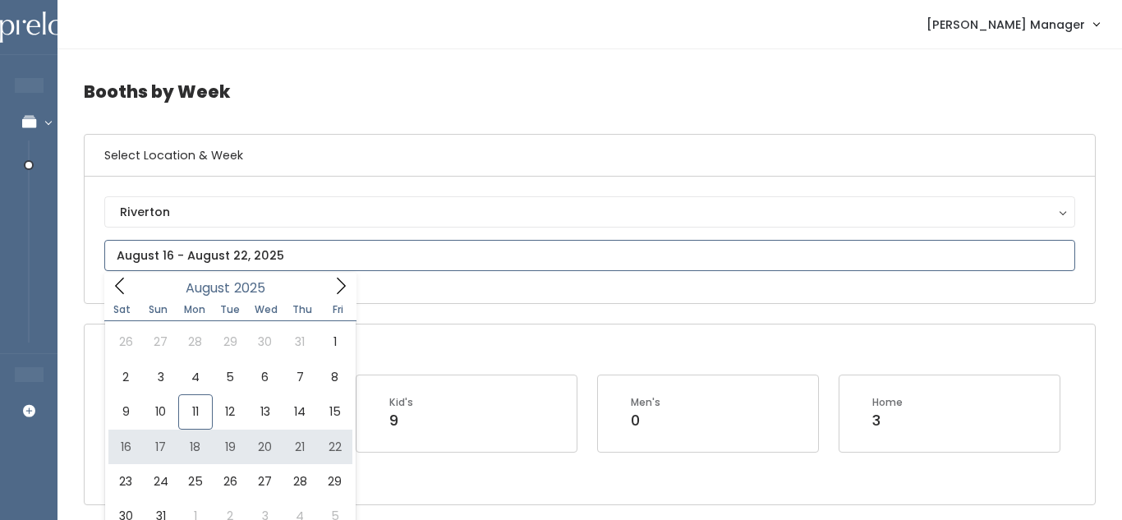
type input "August 16 to August 22"
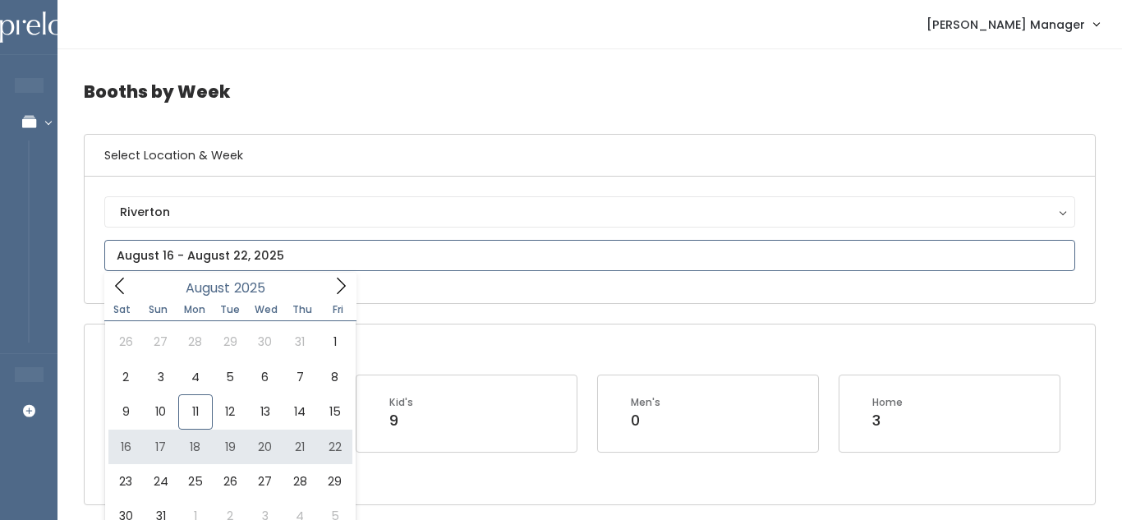
type input "[DATE] to [DATE]"
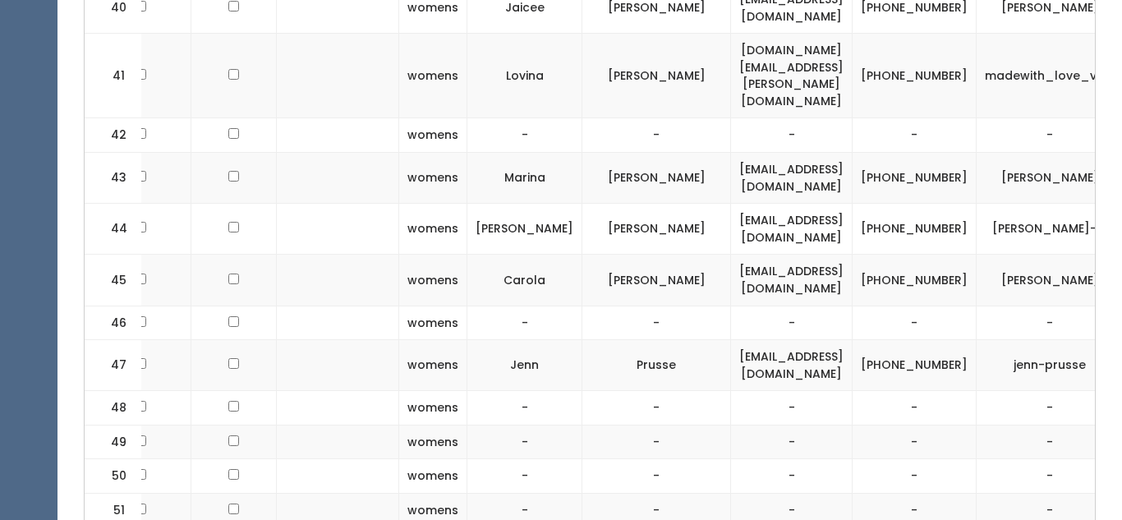
scroll to position [0, 240]
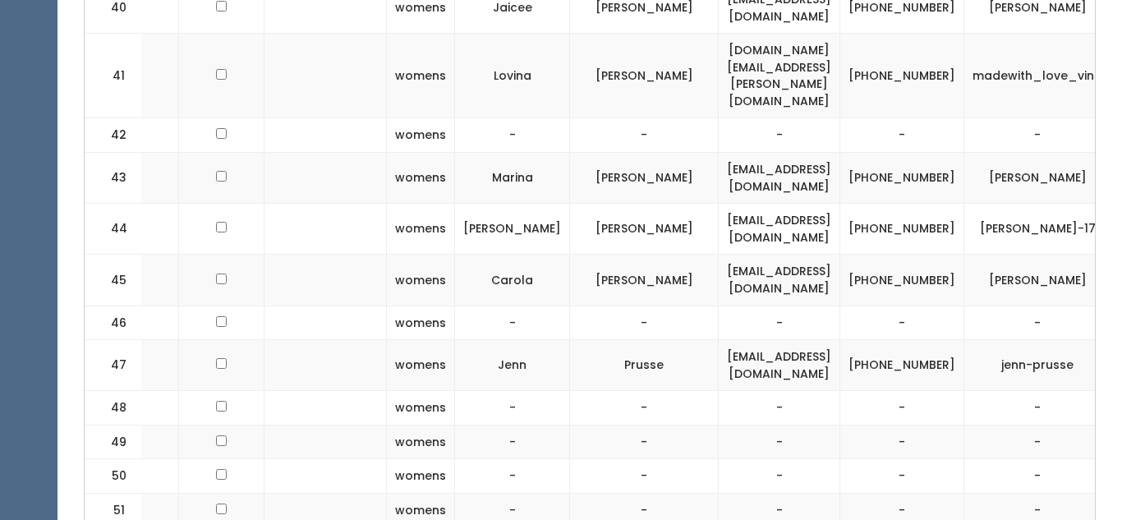
drag, startPoint x: 763, startPoint y: 463, endPoint x: 678, endPoint y: 458, distance: 85.6
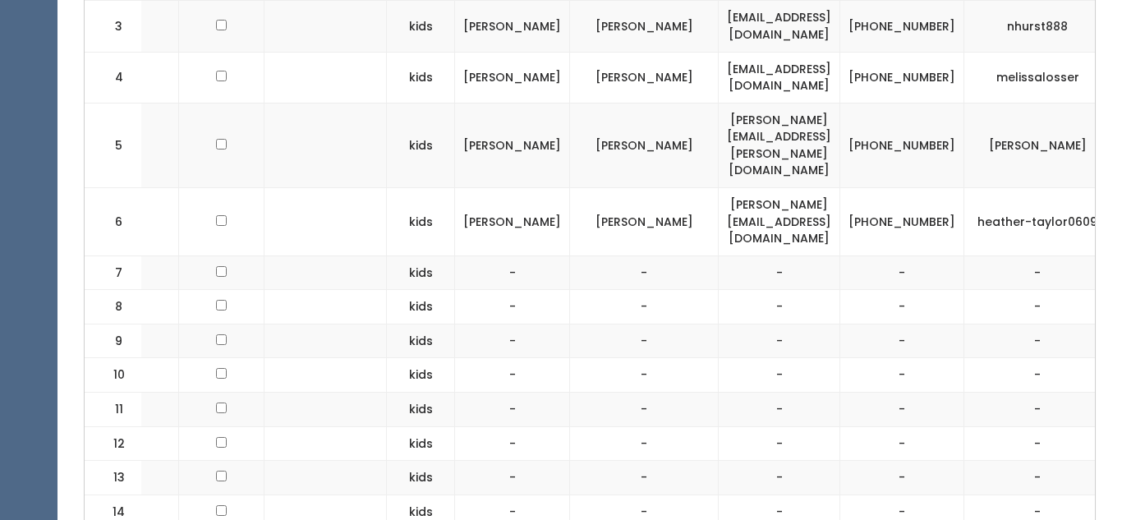
scroll to position [0, 0]
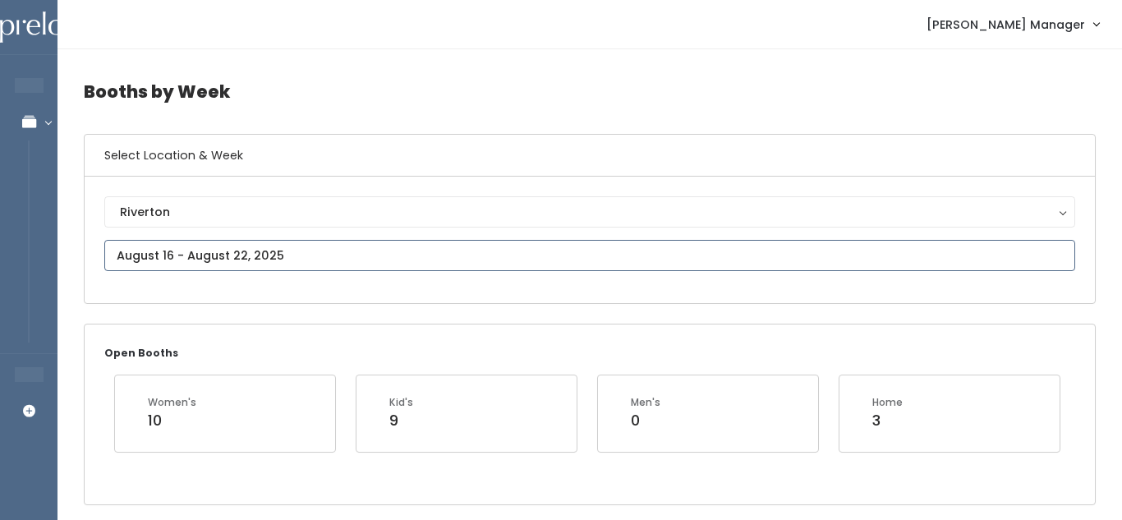
click at [319, 245] on input "text" at bounding box center [589, 255] width 971 height 31
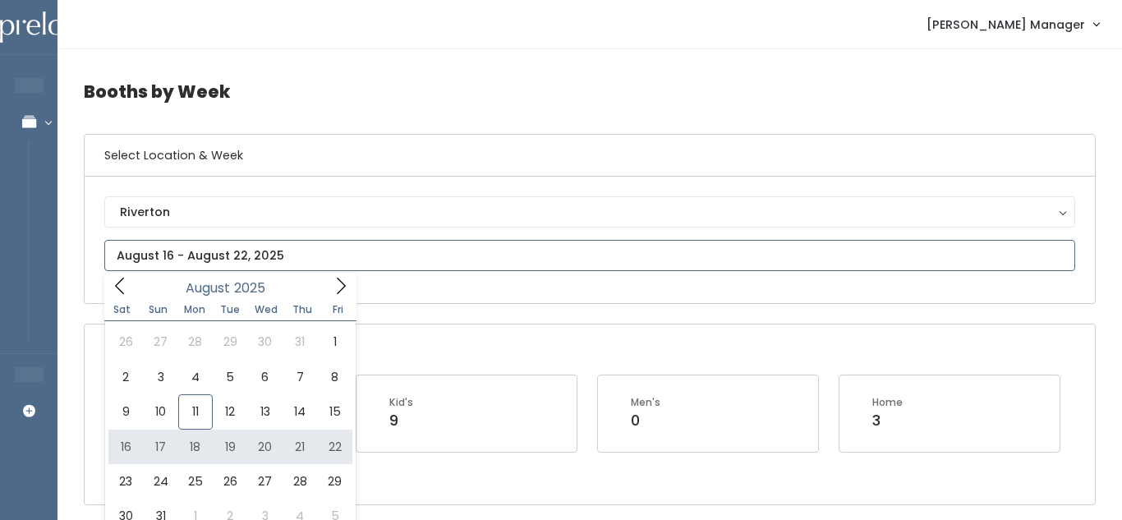
type input "August 16 to August 22"
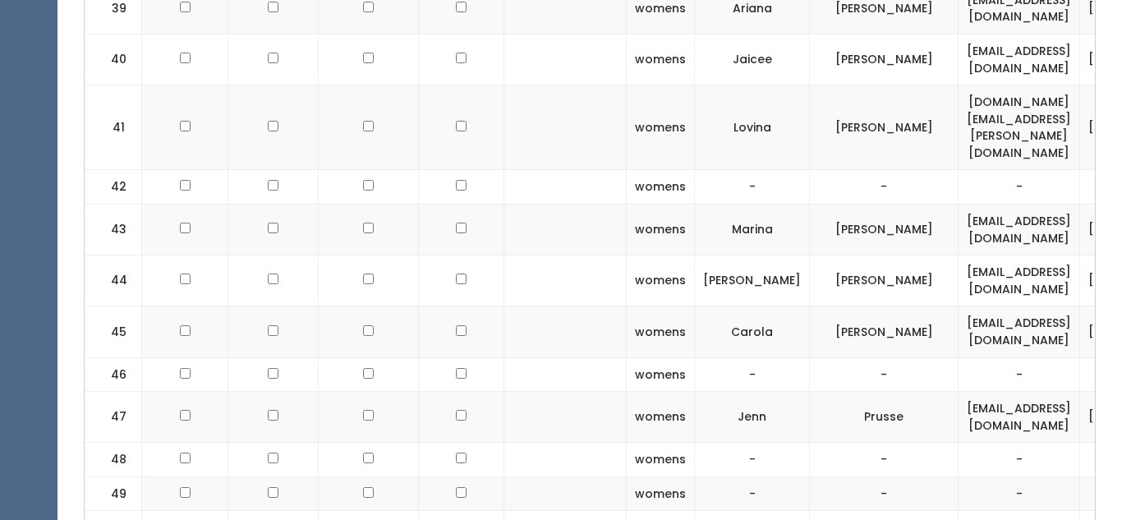
scroll to position [2618, 0]
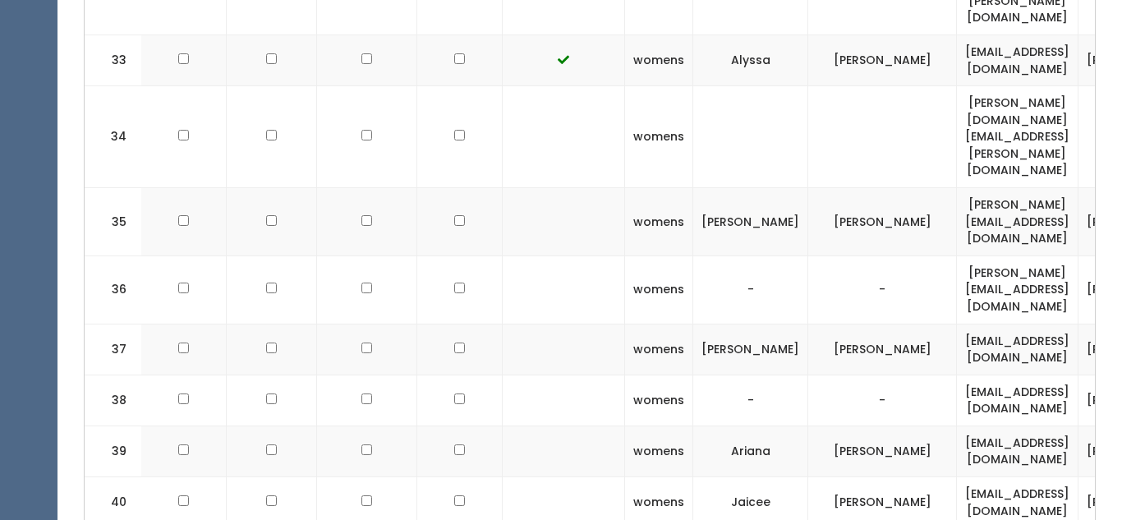
scroll to position [0, 0]
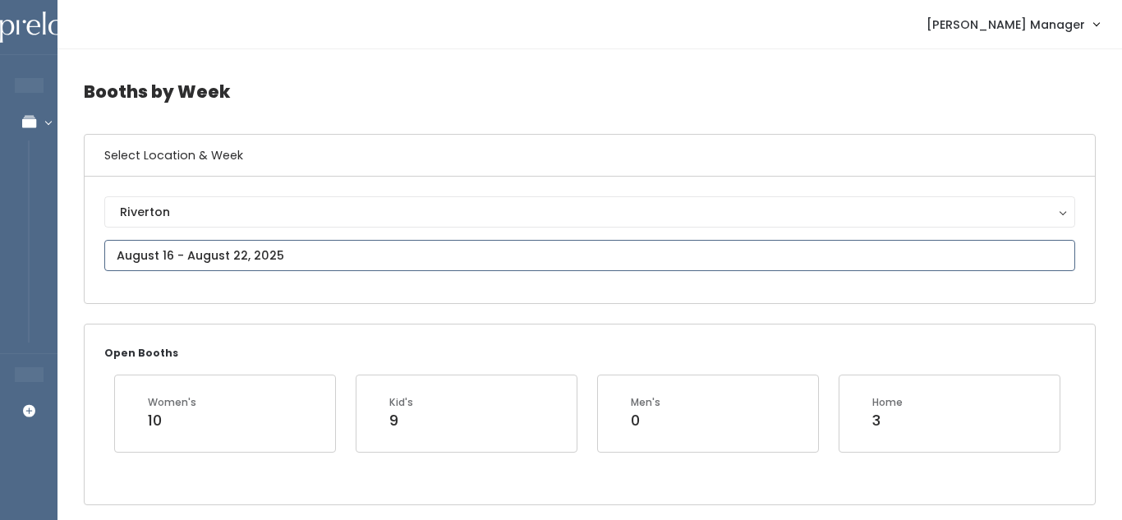
click at [257, 252] on input "text" at bounding box center [589, 255] width 971 height 31
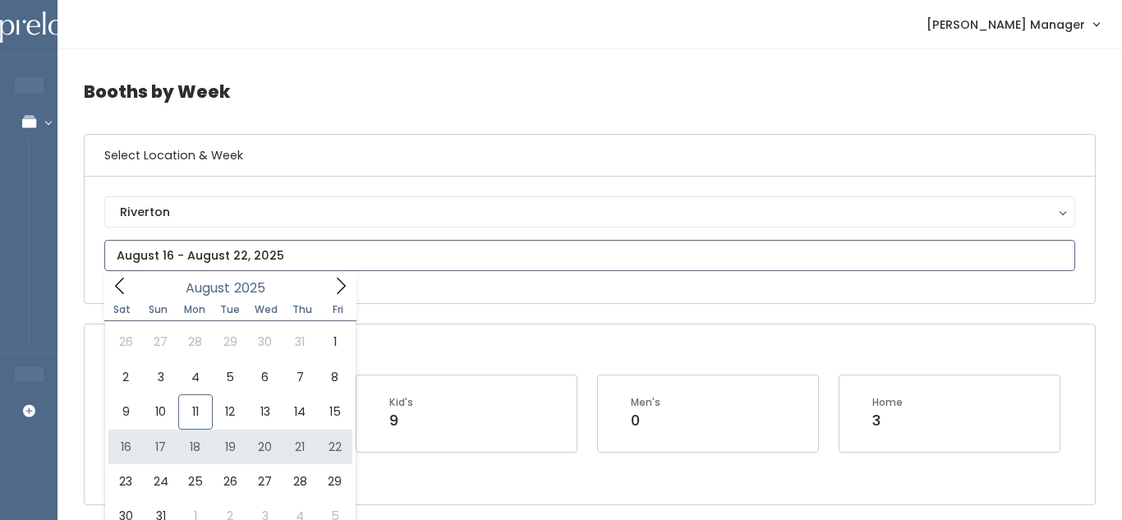
type input "August 16 to August 22"
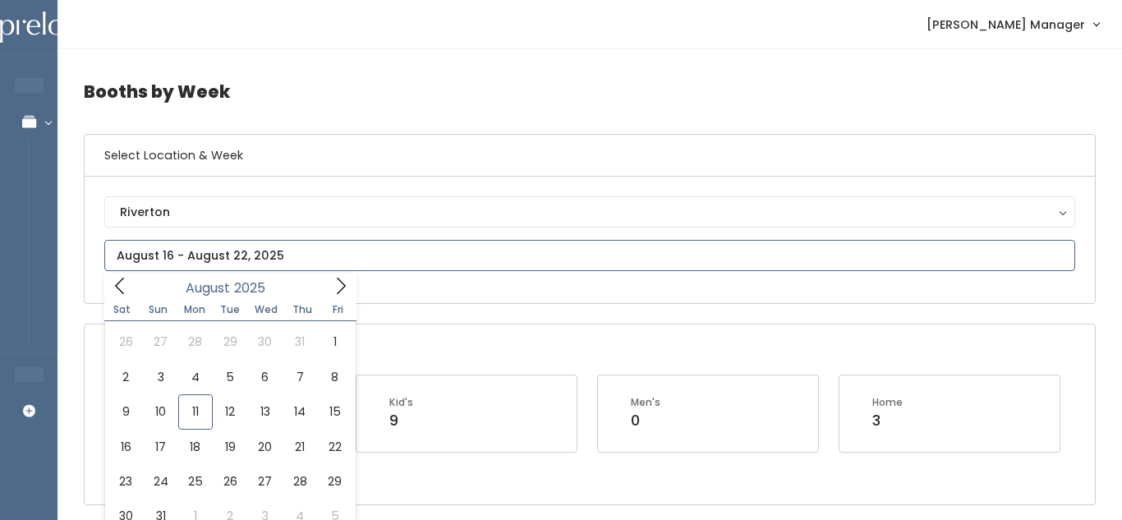
type input "[DATE] to [DATE]"
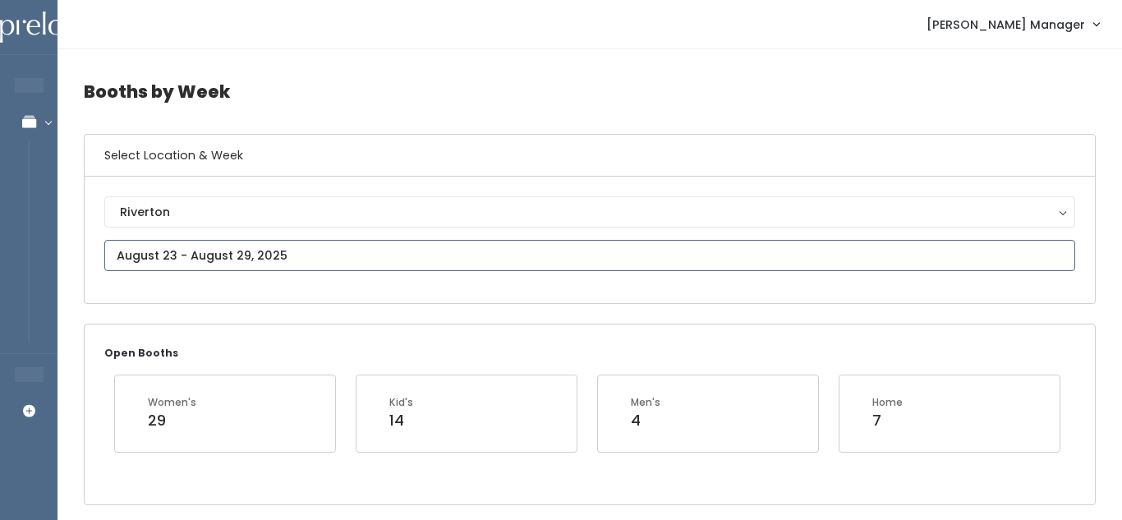
click at [340, 249] on input "text" at bounding box center [589, 255] width 971 height 31
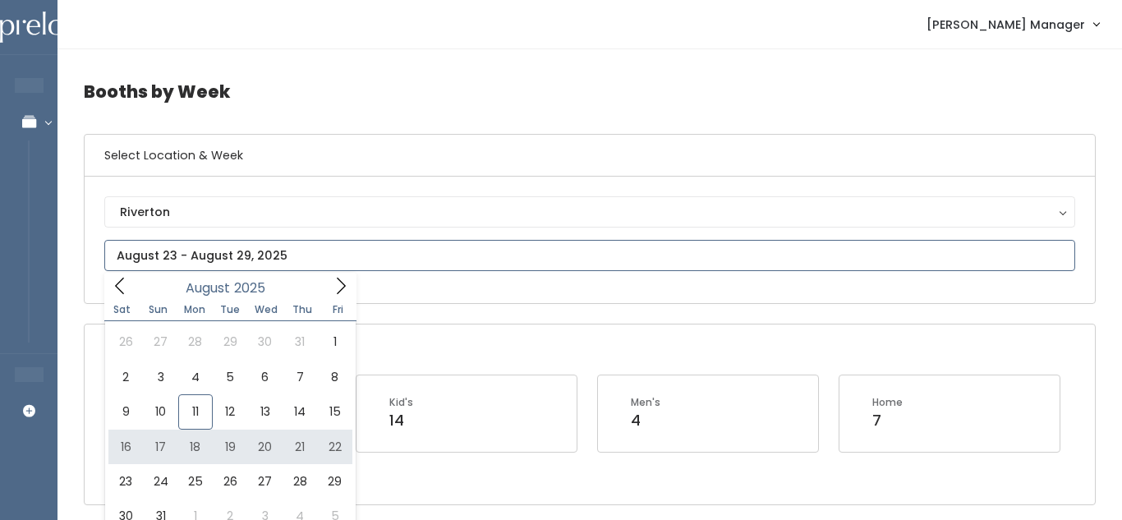
type input "[DATE] to [DATE]"
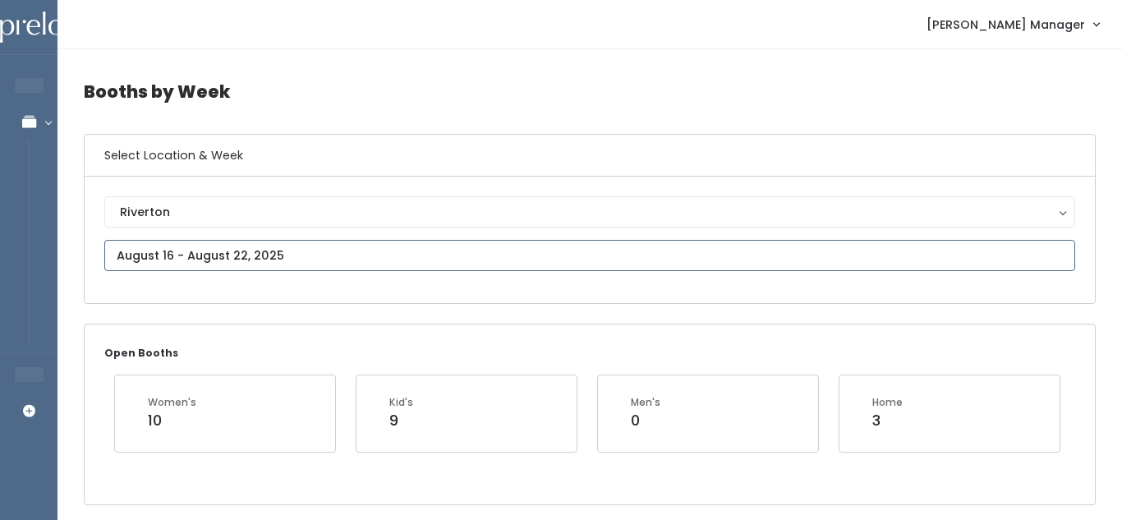
click at [316, 255] on input "text" at bounding box center [589, 255] width 971 height 31
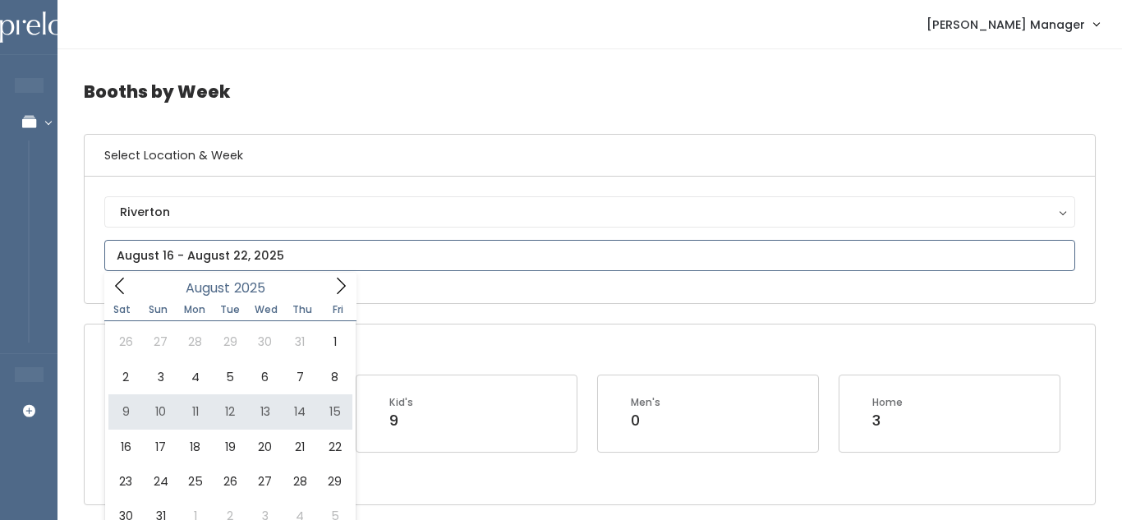
type input "August 9 to August 15"
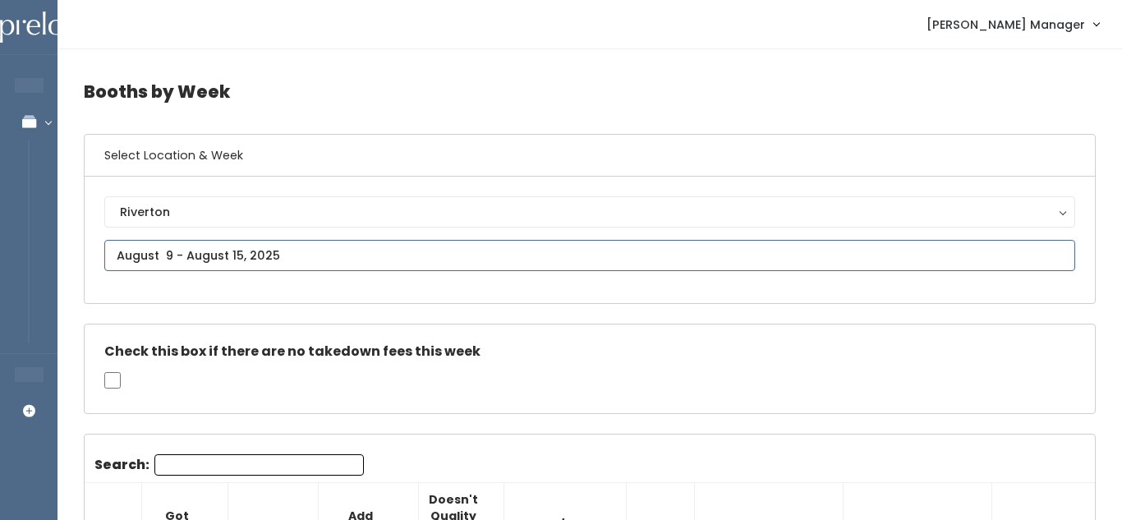
click at [213, 244] on input "text" at bounding box center [589, 255] width 971 height 31
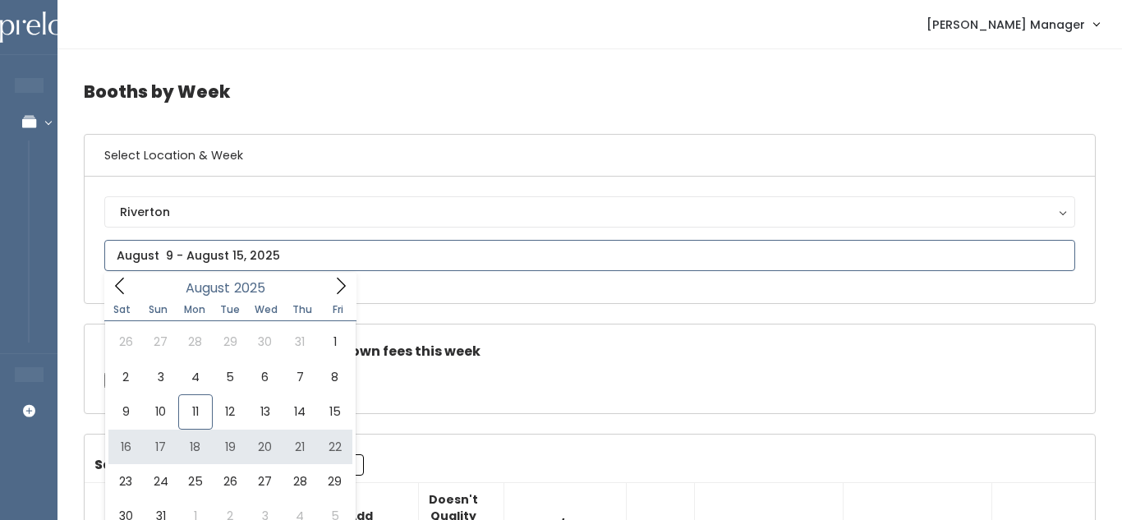
type input "[DATE] to [DATE]"
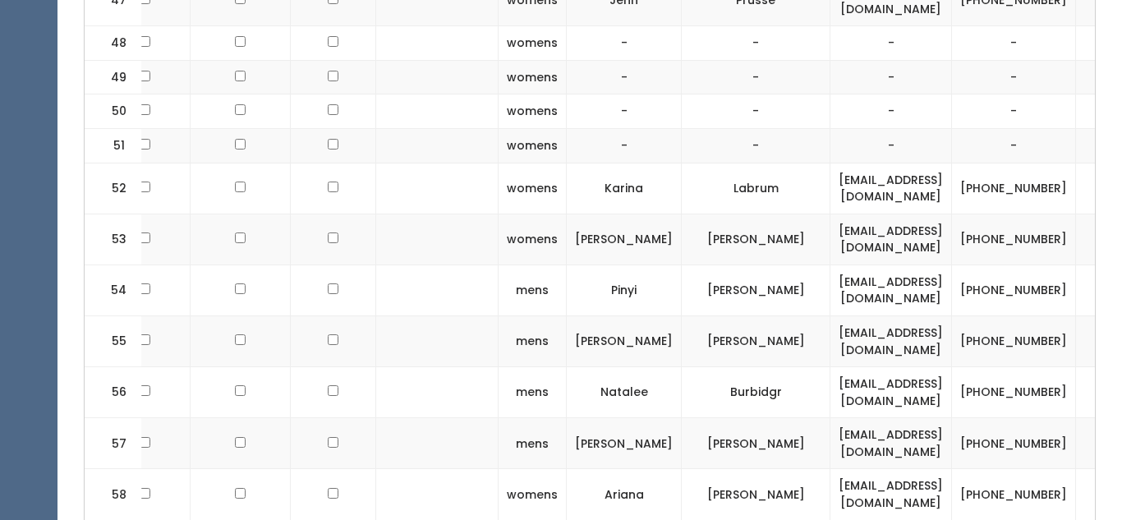
scroll to position [0, 129]
drag, startPoint x: 871, startPoint y: 250, endPoint x: 733, endPoint y: 234, distance: 138.9
click at [830, 469] on td "robari23@gmail.com" at bounding box center [891, 494] width 122 height 51
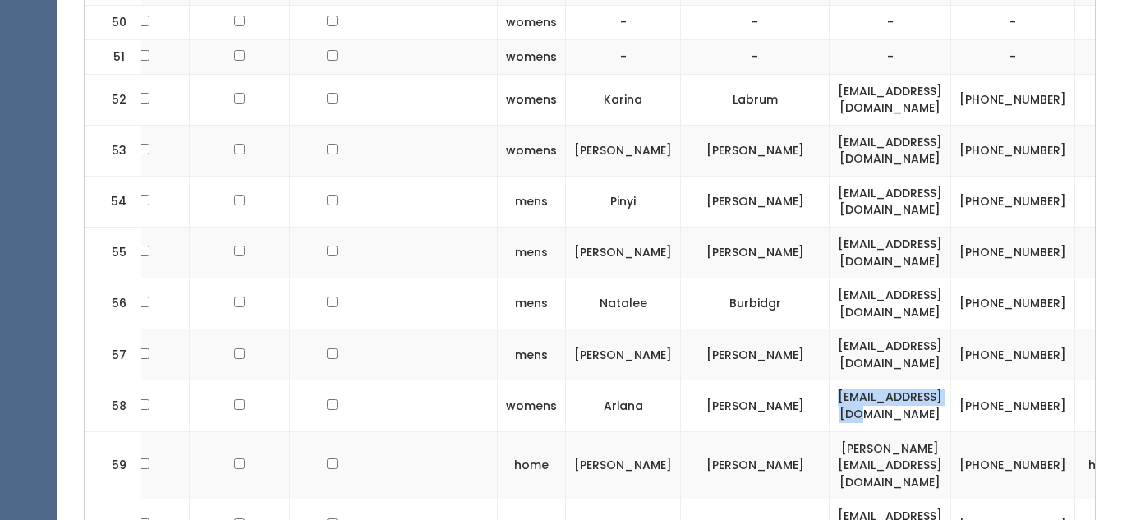
scroll to position [3127, 0]
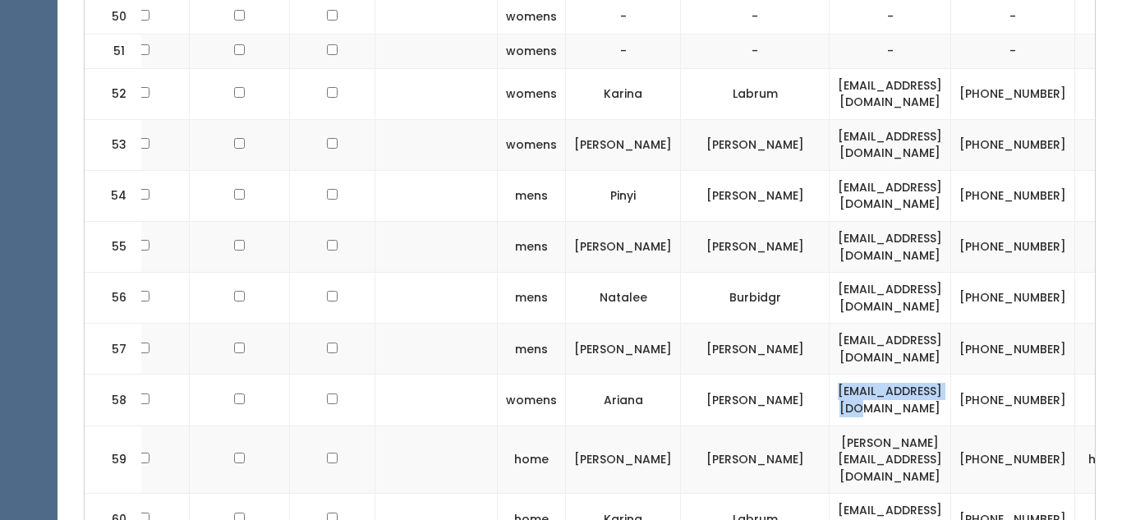
copy td "[EMAIL_ADDRESS][DOMAIN_NAME]"
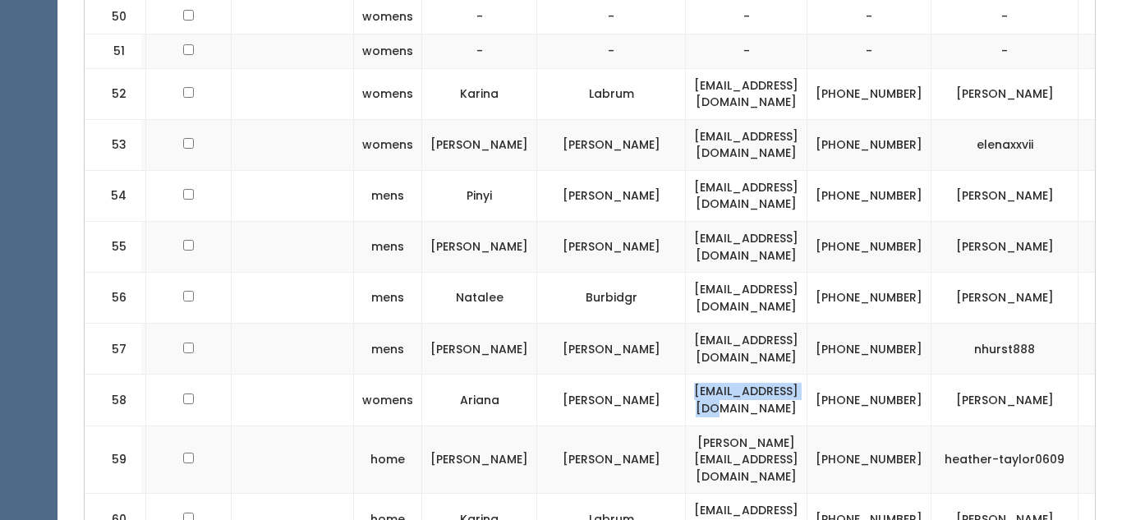
click at [1097, 389] on button "button" at bounding box center [1107, 399] width 21 height 21
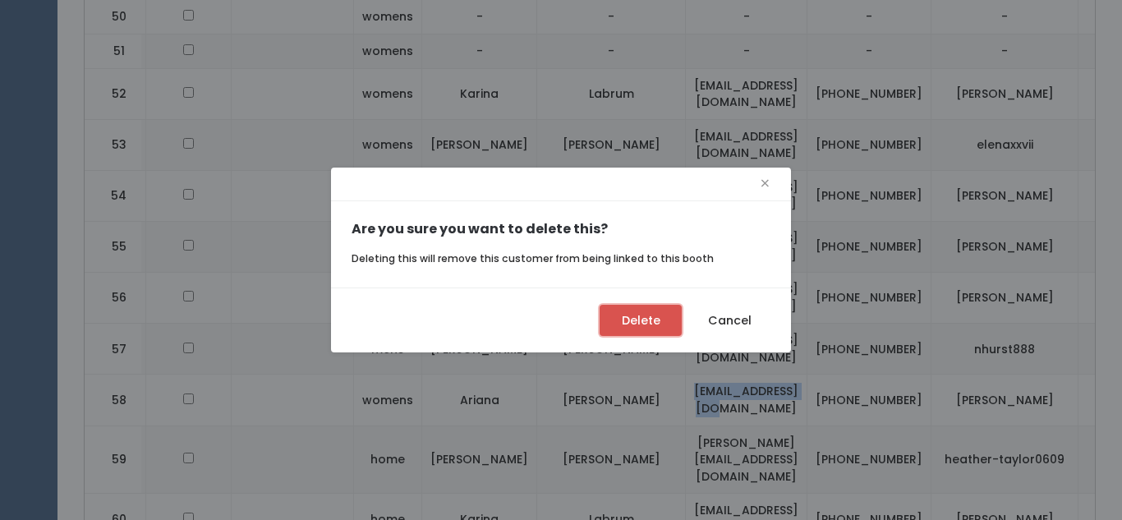
click at [649, 320] on button "Delete" at bounding box center [641, 320] width 82 height 31
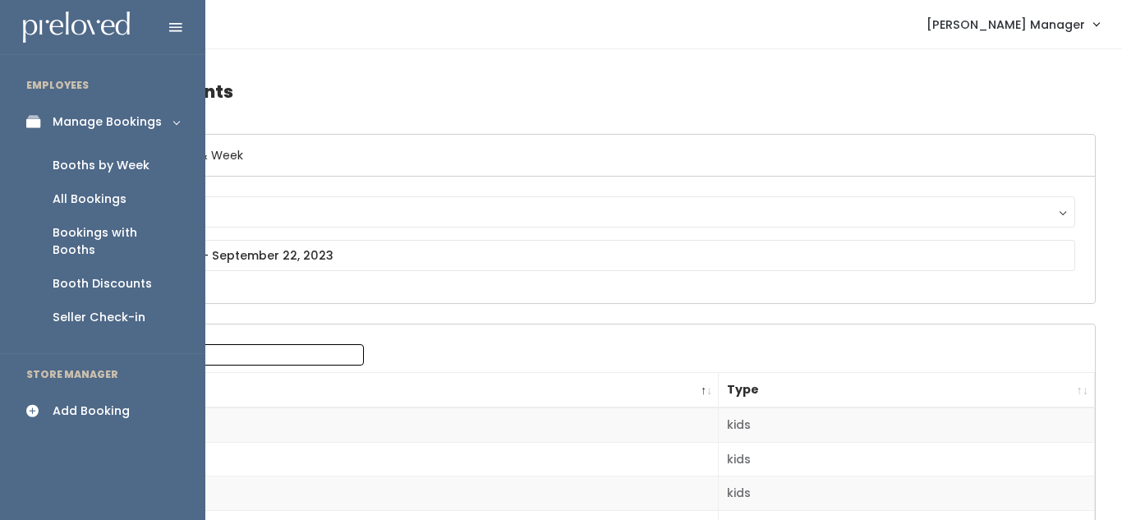
click at [79, 316] on link "Seller Check-in" at bounding box center [102, 318] width 205 height 34
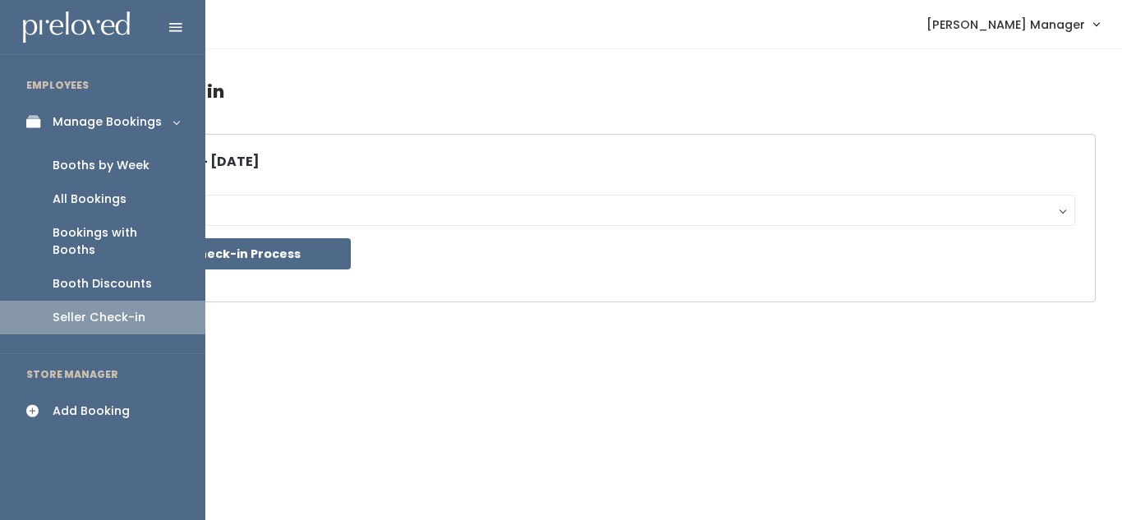
click at [42, 404] on icon at bounding box center [37, 411] width 23 height 14
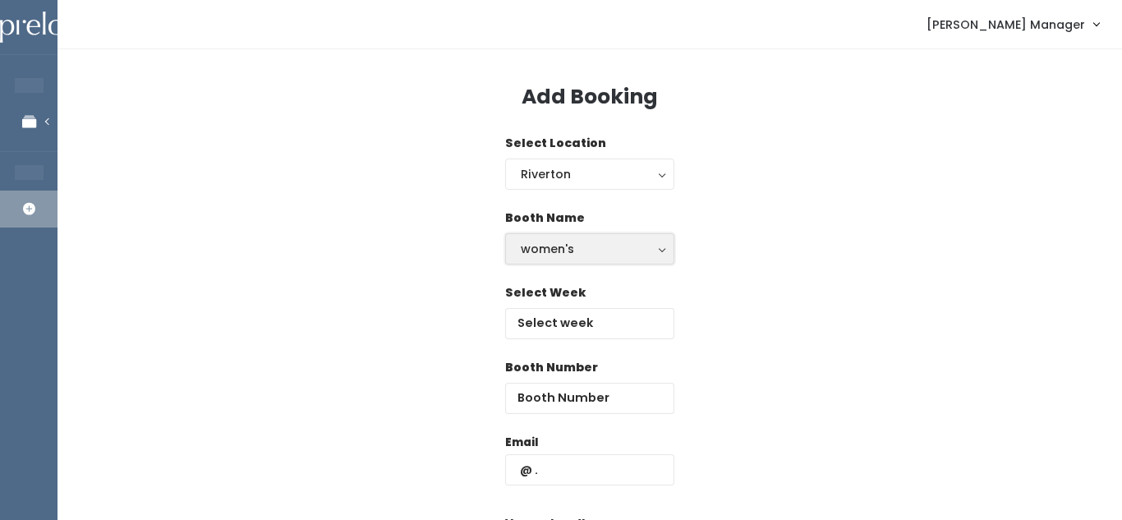
click at [604, 240] on div "women's" at bounding box center [590, 249] width 138 height 18
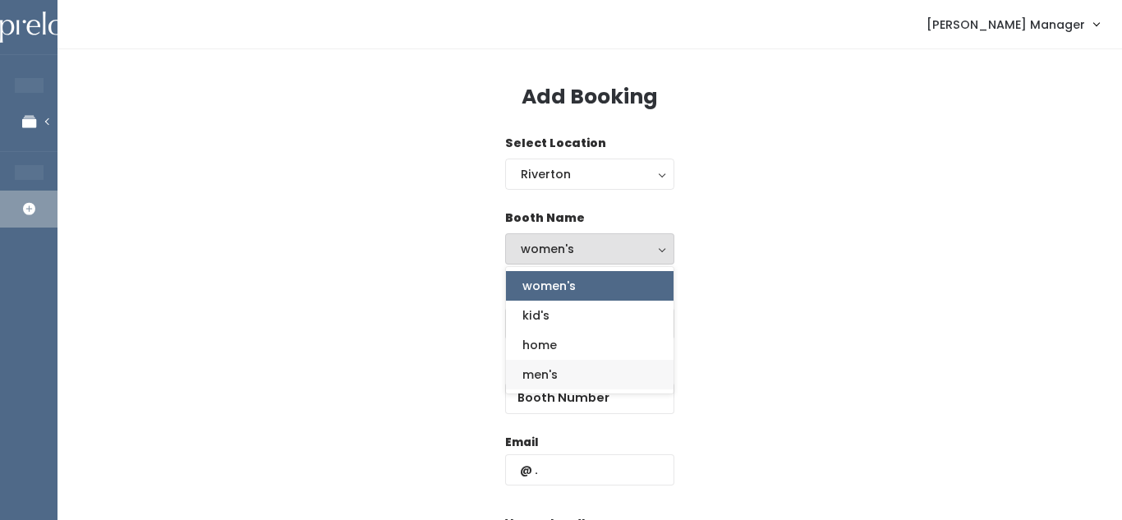
click at [608, 360] on link "men's" at bounding box center [590, 375] width 168 height 30
select select "mens"
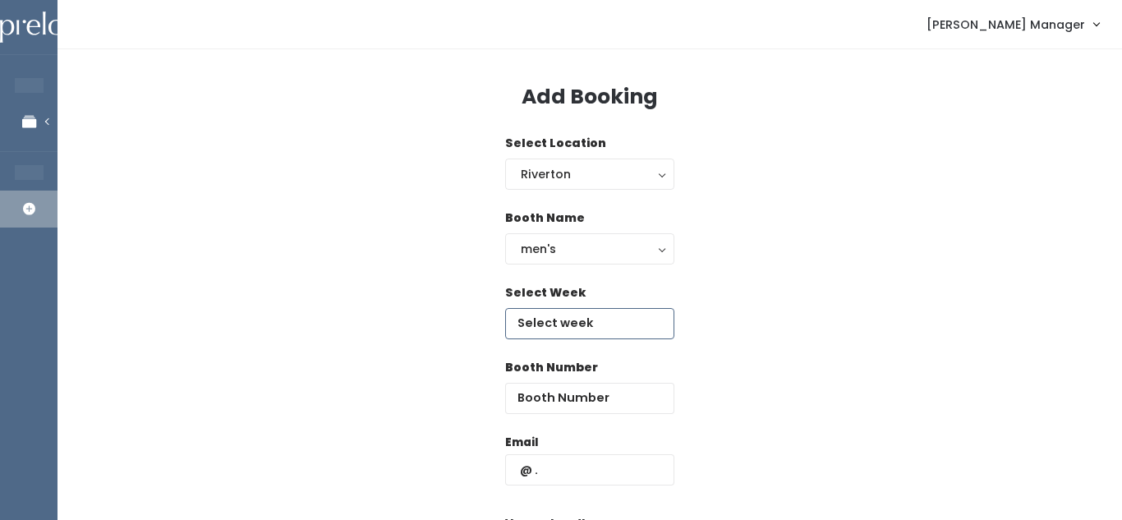
click at [595, 309] on input "text" at bounding box center [589, 323] width 169 height 31
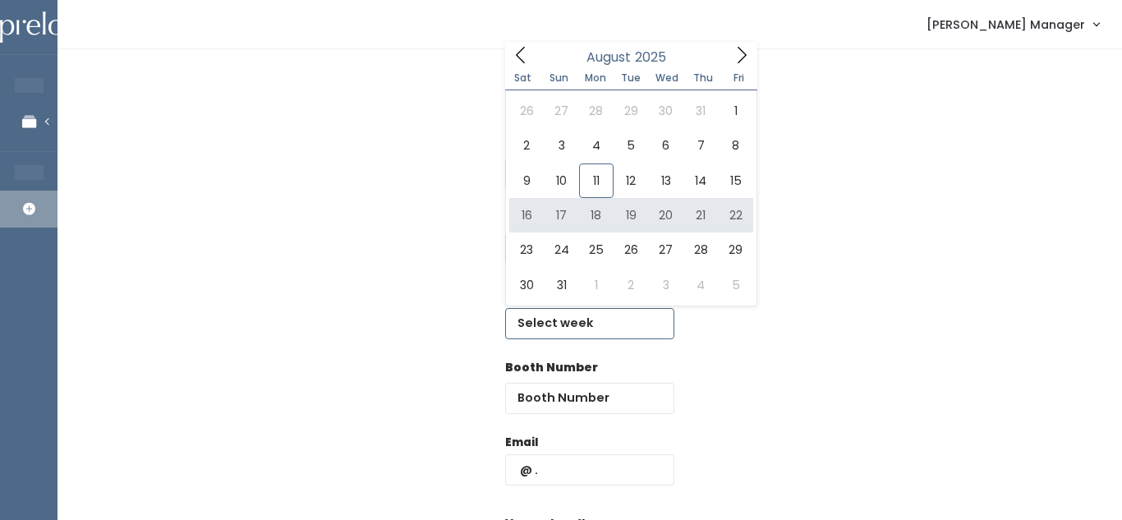
type input "[DATE] to [DATE]"
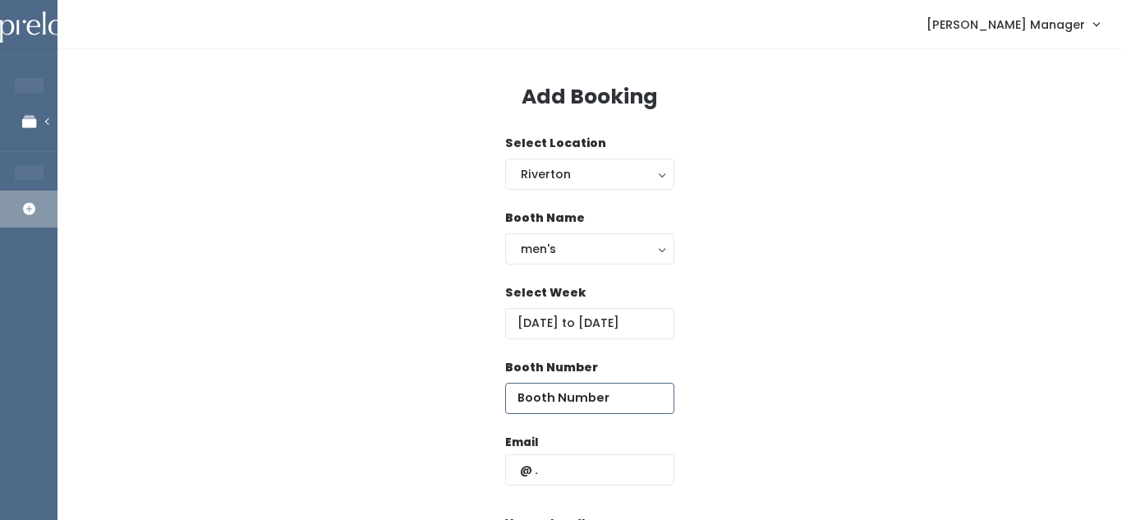
click at [585, 405] on input "number" at bounding box center [589, 398] width 169 height 31
type input "58"
click at [596, 467] on input "text" at bounding box center [589, 469] width 169 height 31
paste input "[EMAIL_ADDRESS][DOMAIN_NAME]"
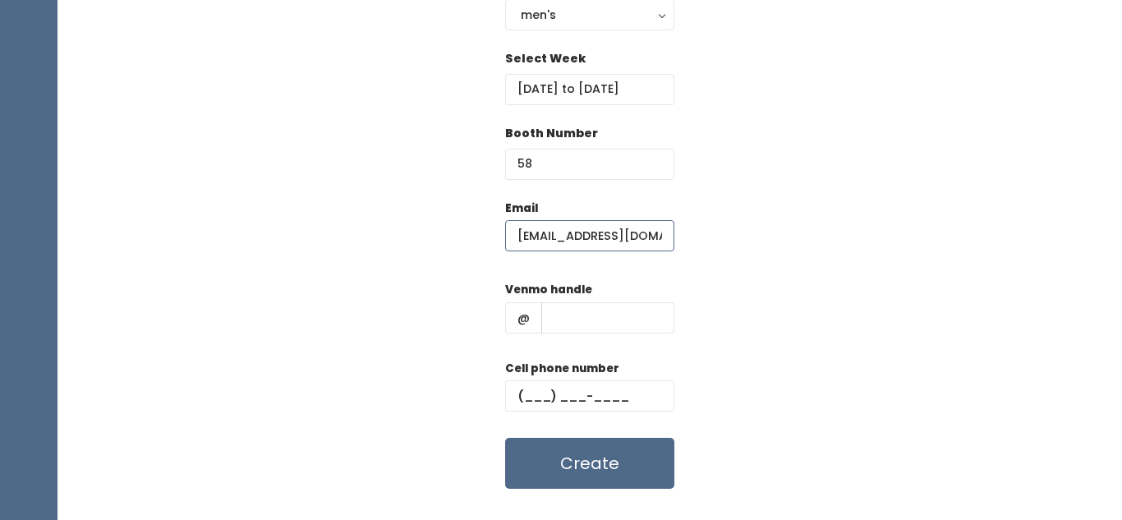
scroll to position [263, 0]
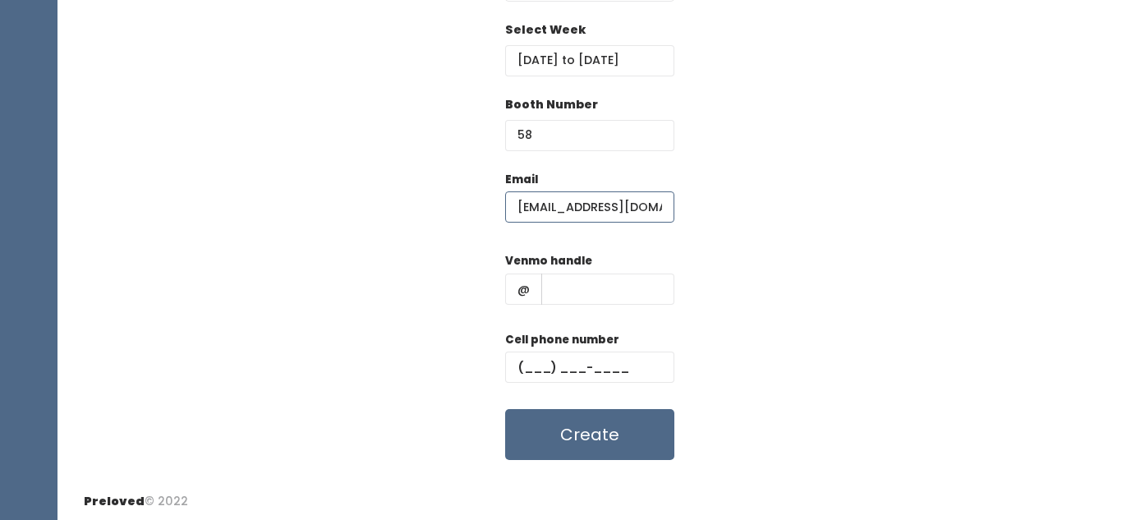
type input "[EMAIL_ADDRESS][DOMAIN_NAME]"
click at [600, 281] on input "text" at bounding box center [607, 289] width 133 height 31
type input "xxx"
click at [545, 359] on input "text" at bounding box center [589, 367] width 169 height 31
type input "[PHONE_NUMBER]"
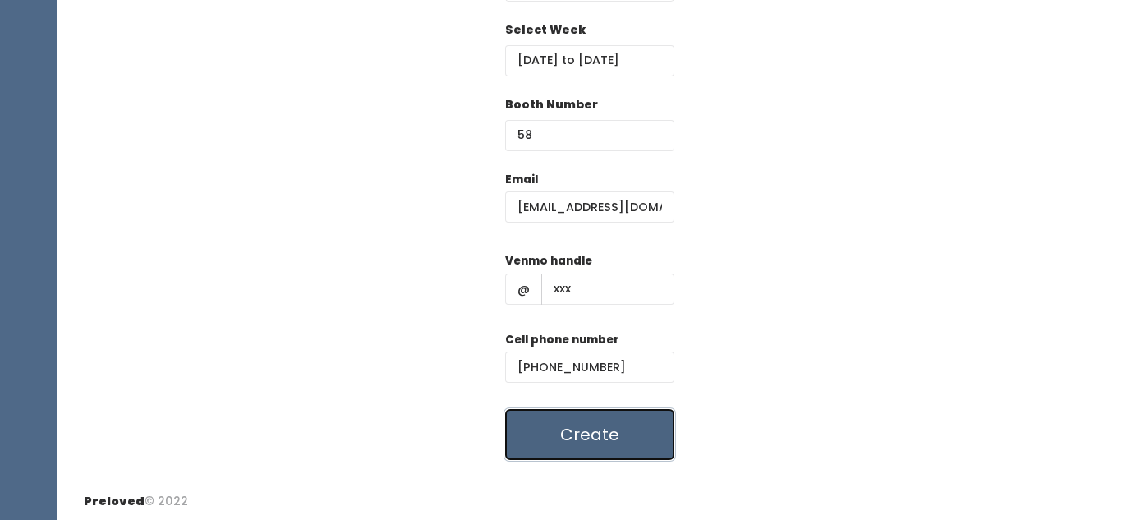
click at [577, 448] on button "Create" at bounding box center [589, 434] width 169 height 51
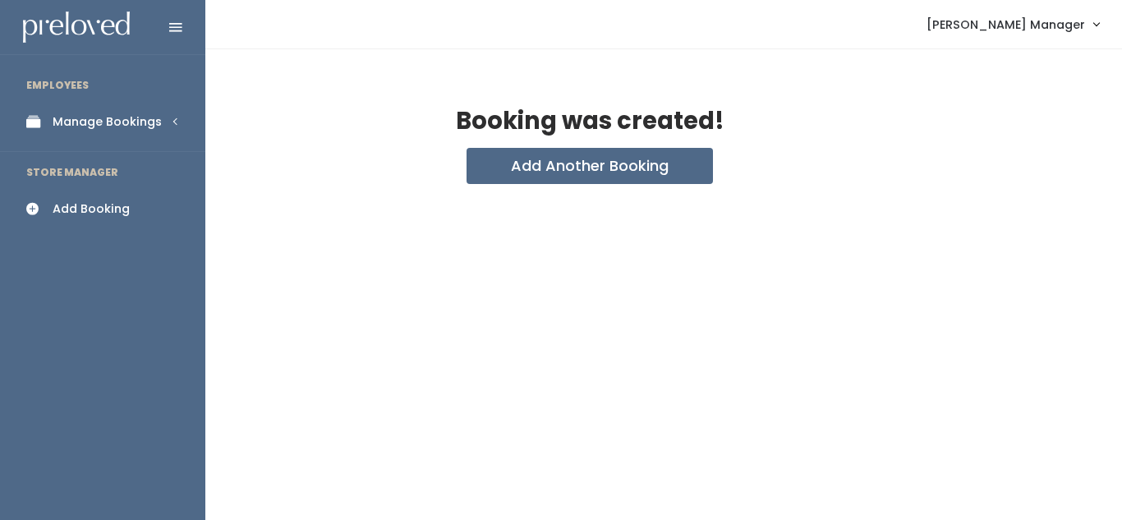
click at [39, 125] on icon at bounding box center [37, 122] width 23 height 14
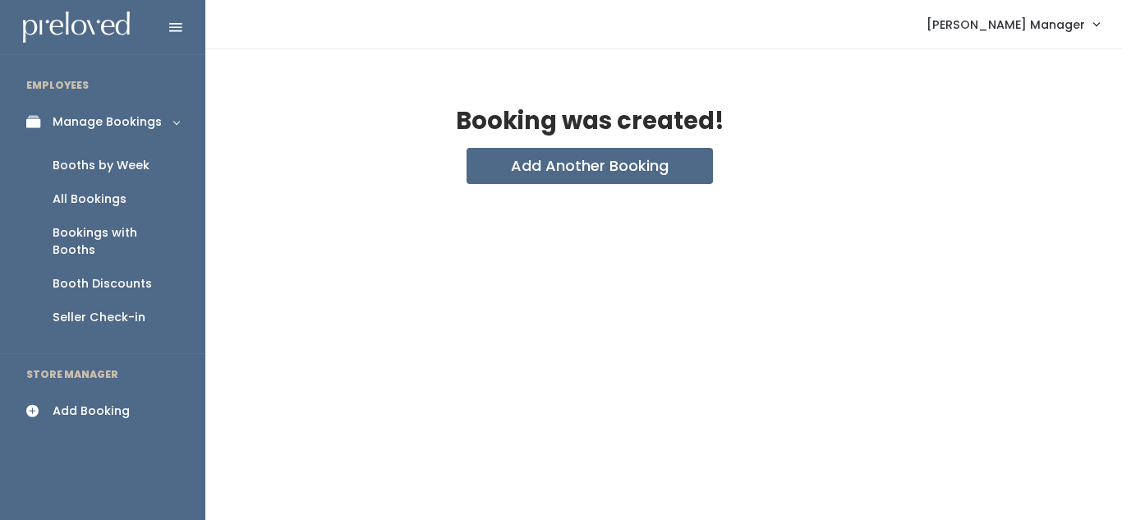
click at [85, 160] on div "Booths by Week" at bounding box center [101, 165] width 97 height 17
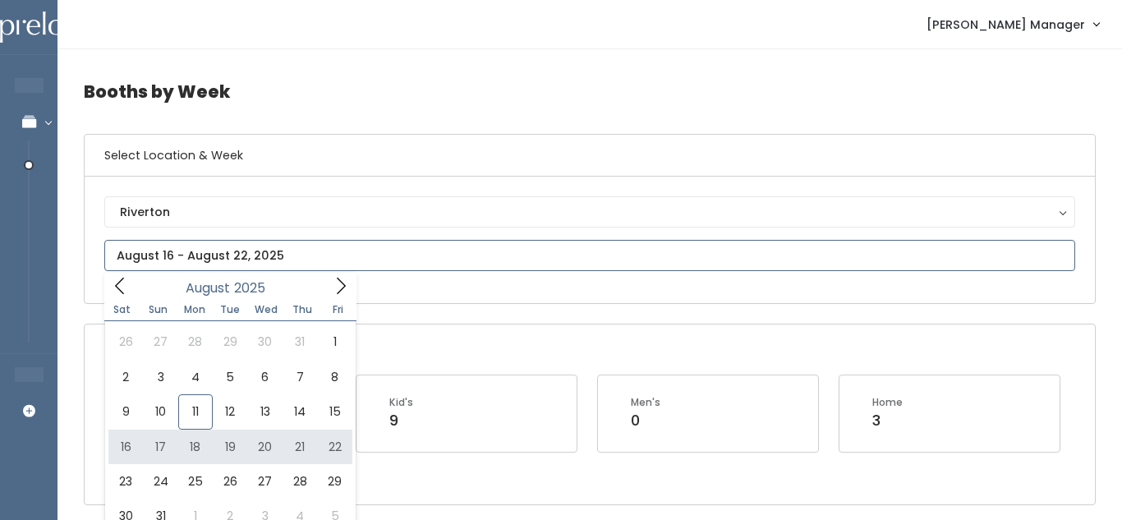
type input "[DATE] to [DATE]"
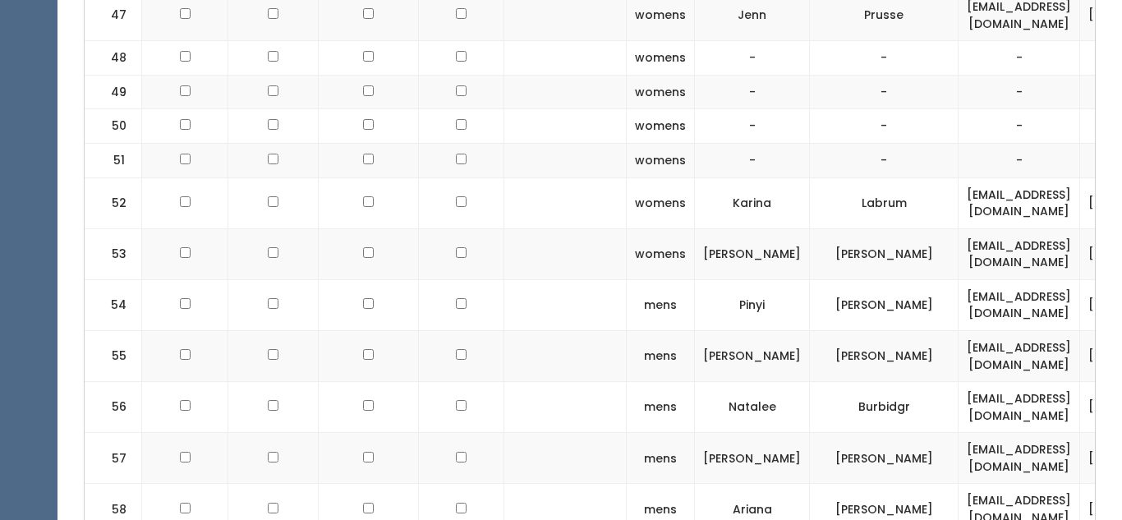
scroll to position [3017, 0]
